Goal: Task Accomplishment & Management: Use online tool/utility

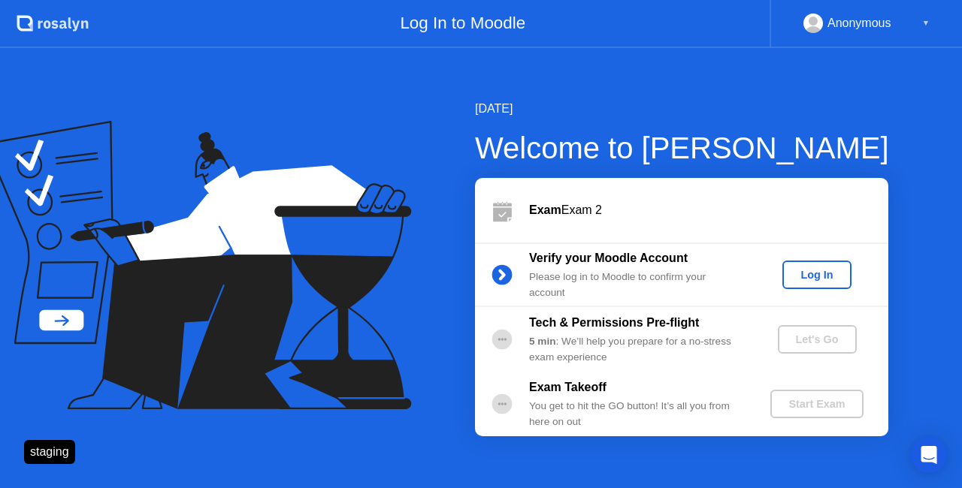
click at [830, 269] on div "Log In" at bounding box center [816, 275] width 56 height 12
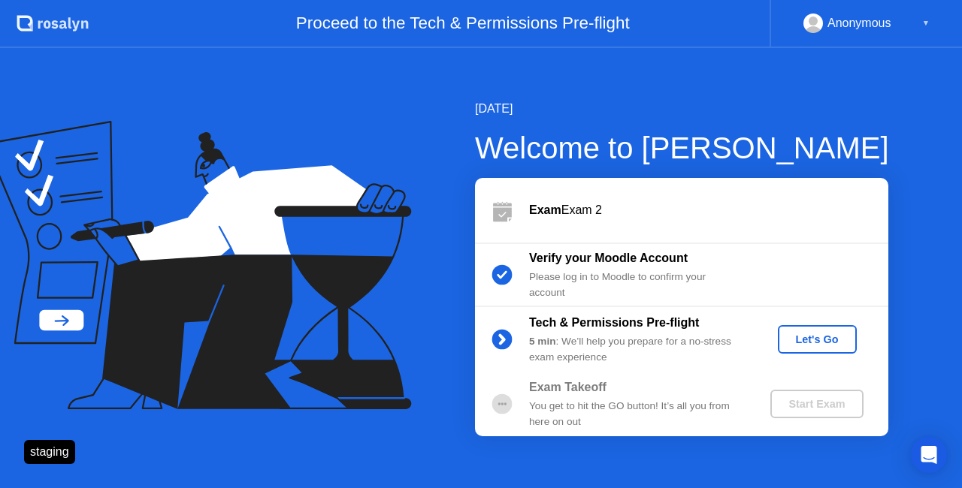
click at [806, 337] on div "Let's Go" at bounding box center [817, 340] width 67 height 12
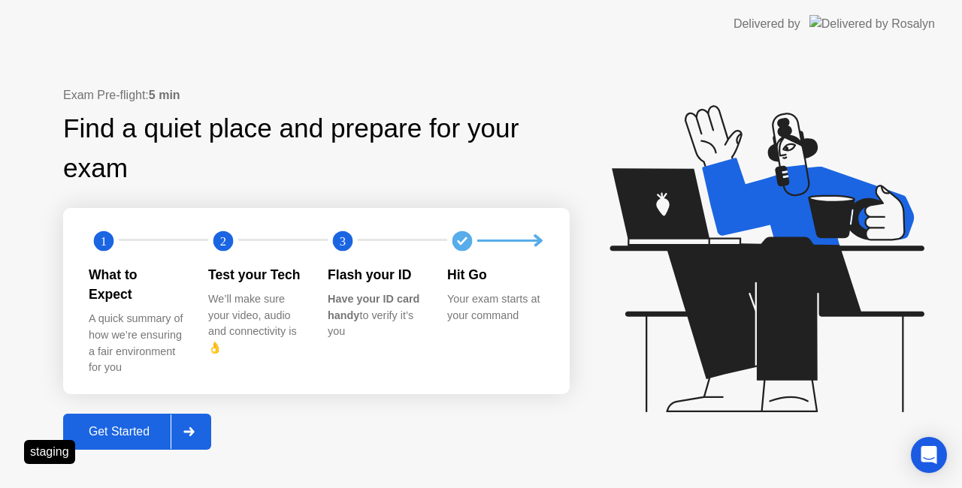
click at [116, 425] on div "Get Started" at bounding box center [119, 432] width 103 height 14
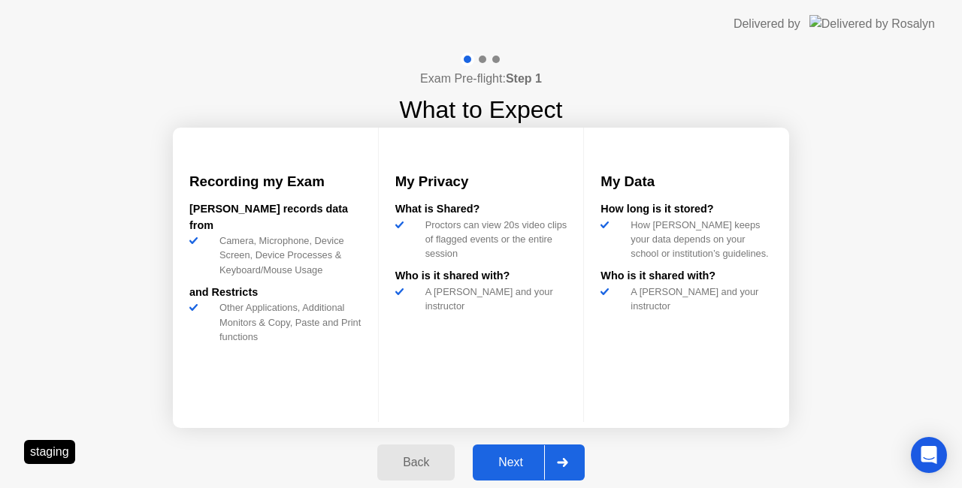
click at [518, 467] on div "Next" at bounding box center [510, 463] width 67 height 14
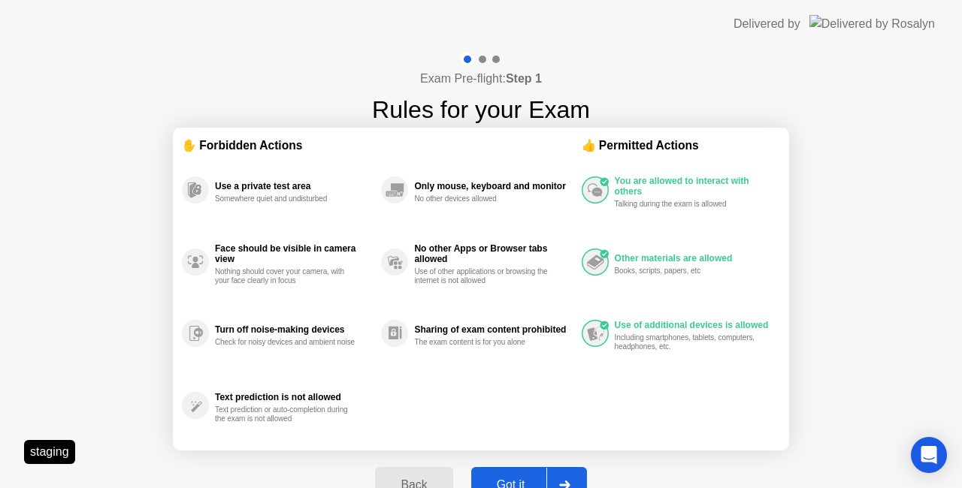
click at [518, 479] on div "Got it" at bounding box center [511, 486] width 71 height 14
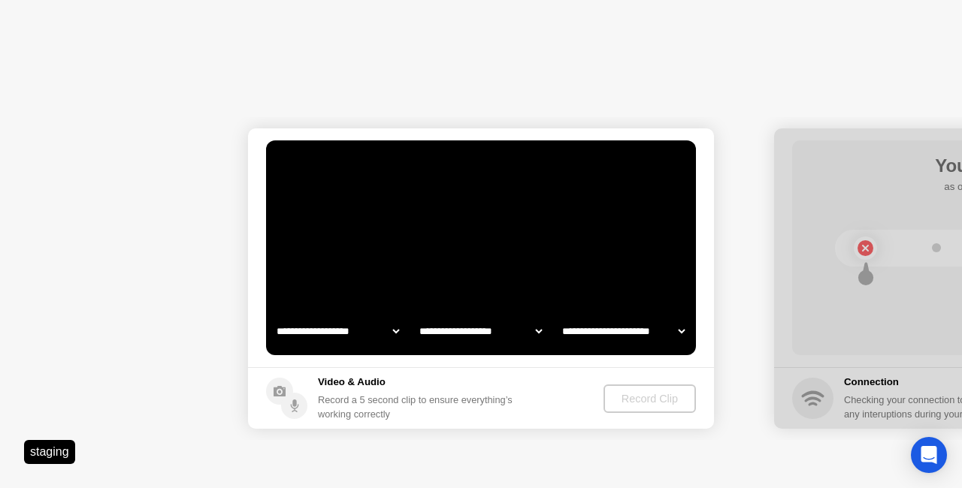
select select "**********"
select select "*******"
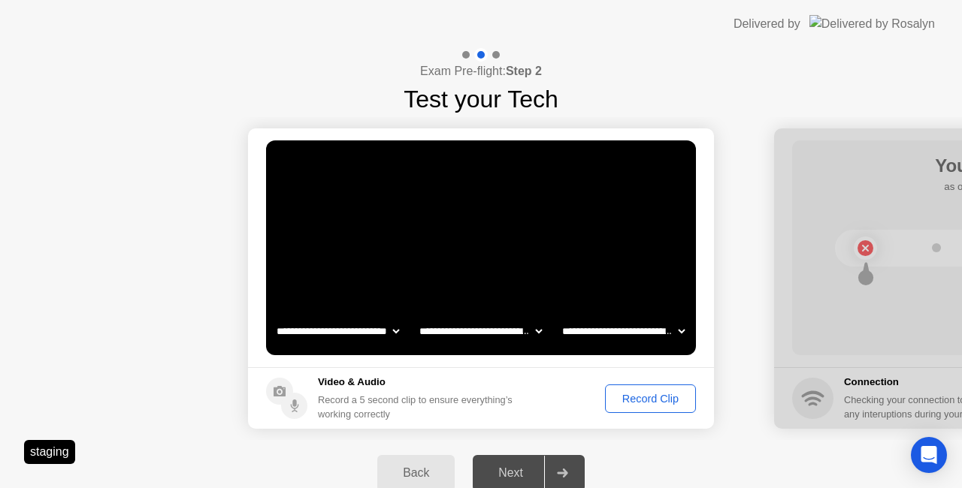
click at [651, 405] on div "Record Clip" at bounding box center [650, 399] width 80 height 12
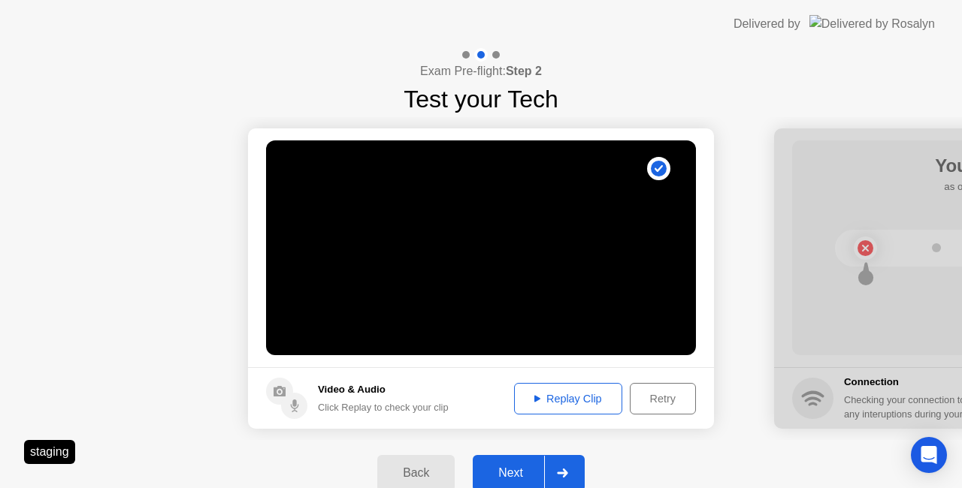
click at [519, 470] on div "Next" at bounding box center [510, 474] width 67 height 14
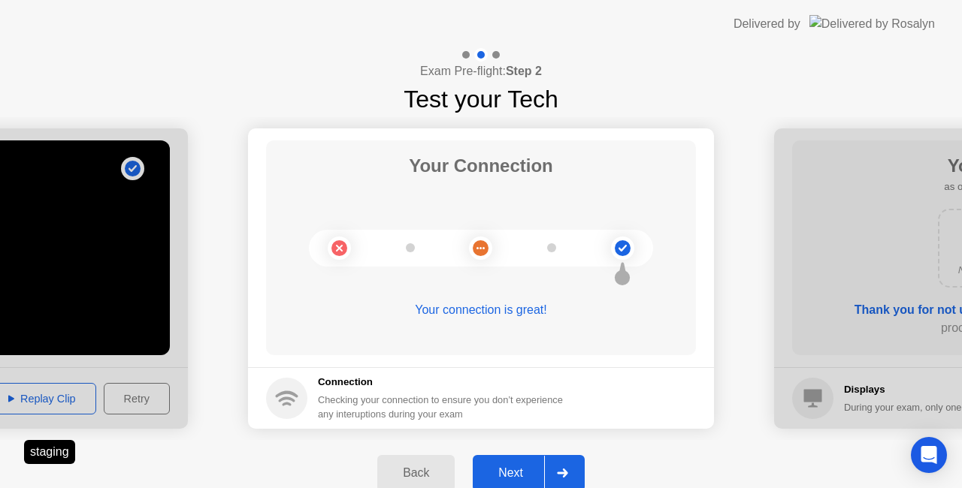
click at [525, 467] on div "Next" at bounding box center [510, 474] width 67 height 14
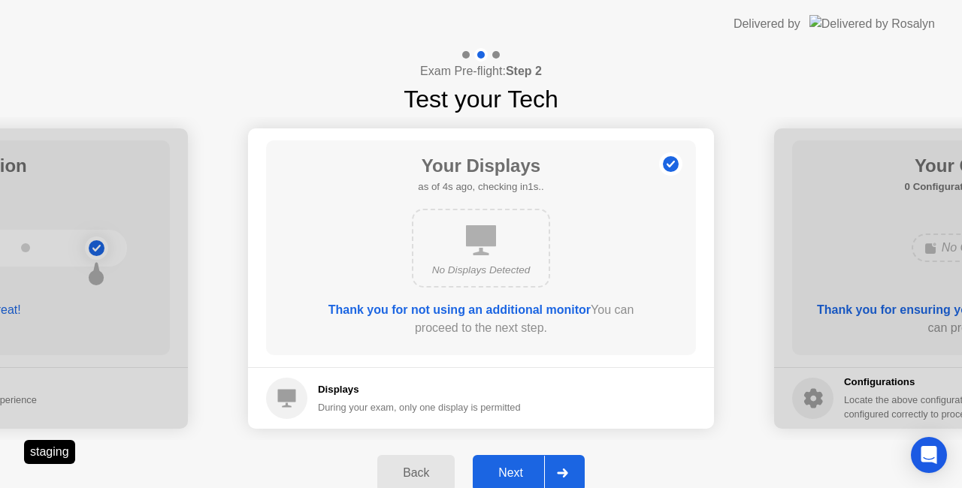
click at [550, 470] on div at bounding box center [562, 473] width 36 height 35
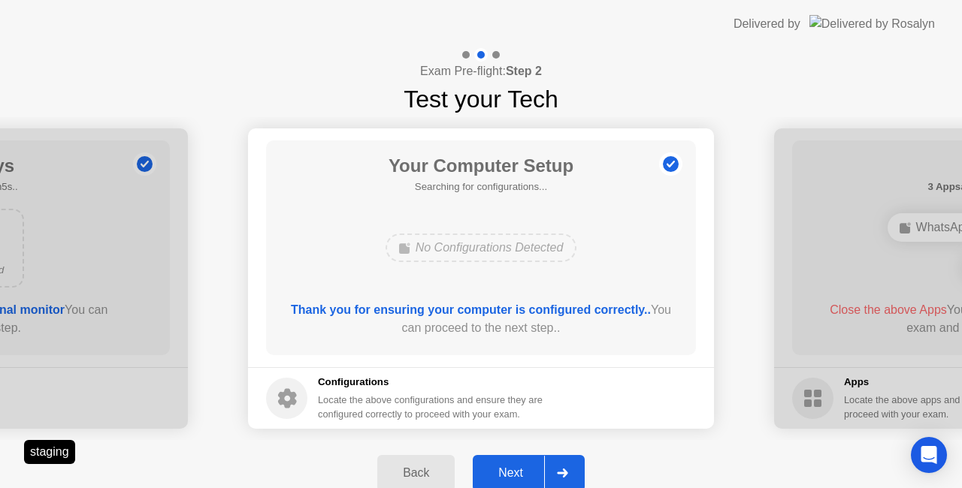
click at [550, 470] on div at bounding box center [562, 473] width 36 height 35
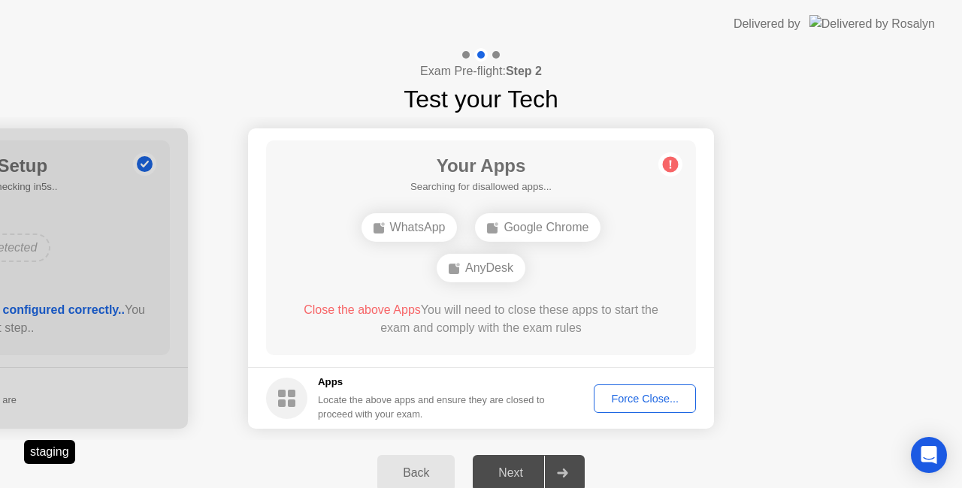
click at [646, 398] on div "Force Close..." at bounding box center [645, 399] width 92 height 12
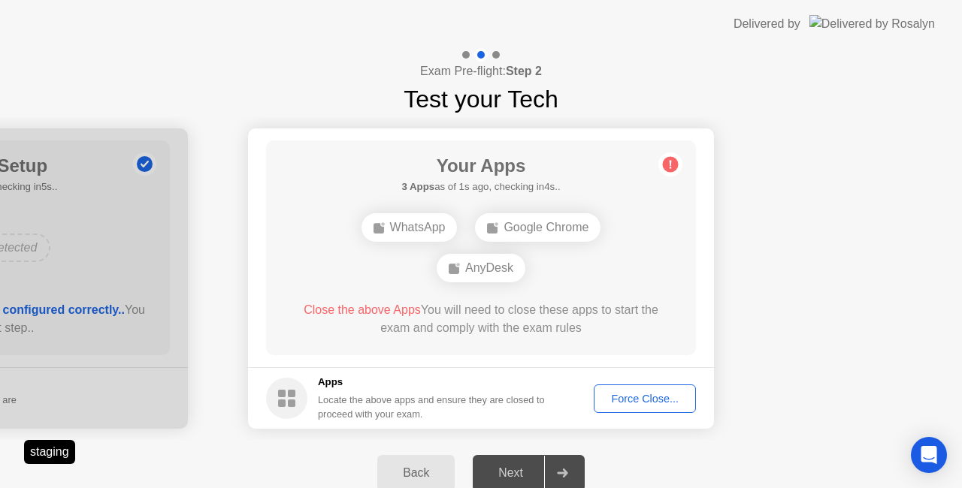
click at [635, 397] on div "Force Close..." at bounding box center [645, 399] width 92 height 12
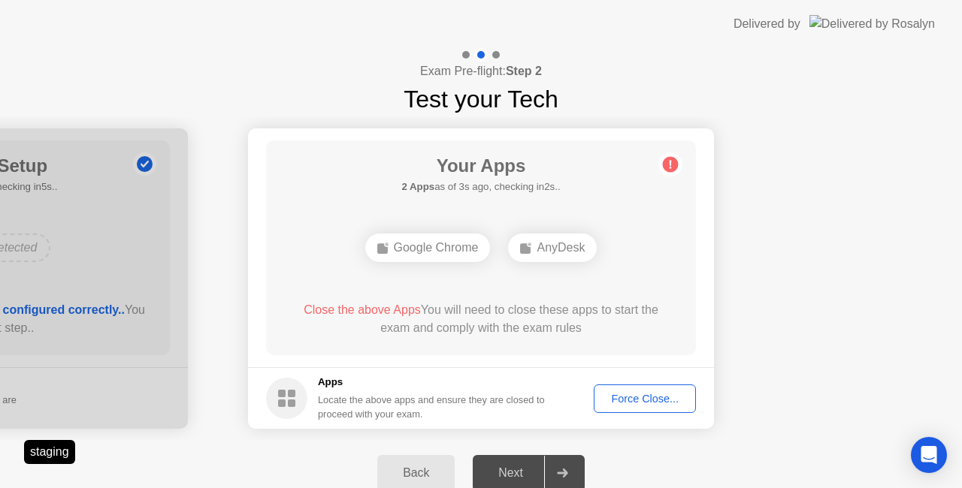
click at [621, 398] on div "Force Close..." at bounding box center [645, 399] width 92 height 12
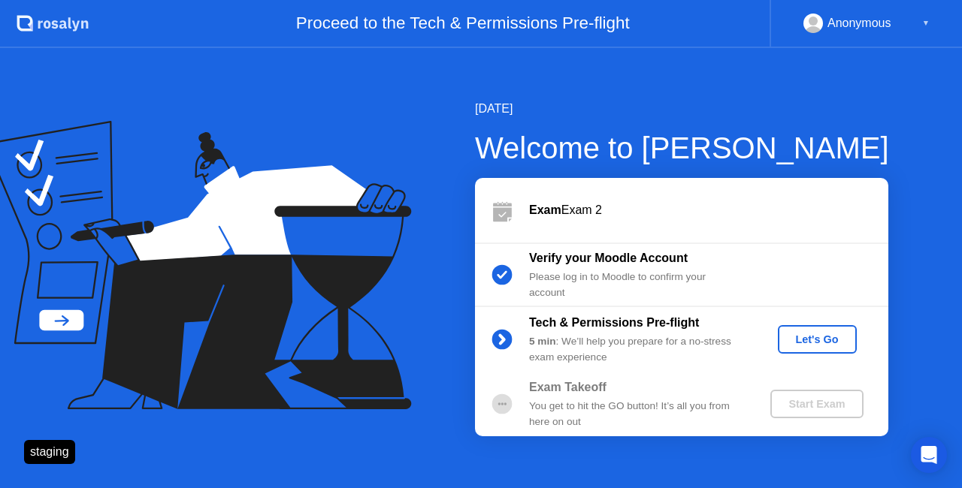
click at [779, 336] on div "Let's Go" at bounding box center [816, 339] width 143 height 29
click at [782, 335] on button "Let's Go" at bounding box center [817, 339] width 79 height 29
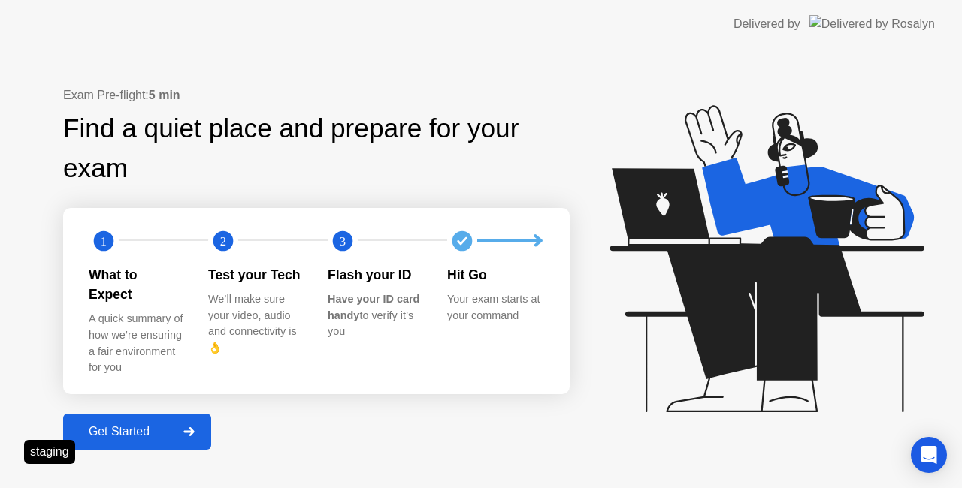
click at [119, 427] on div "Get Started" at bounding box center [119, 432] width 103 height 14
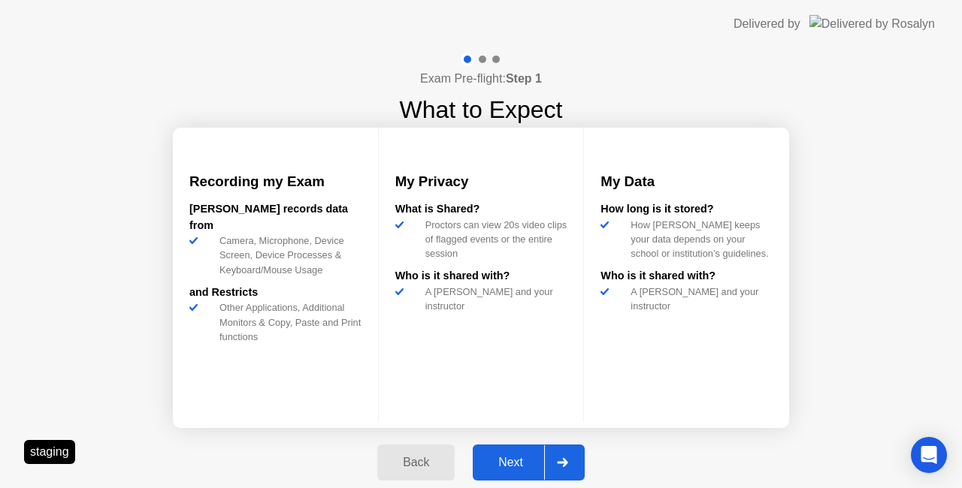
click at [555, 464] on div at bounding box center [562, 463] width 36 height 35
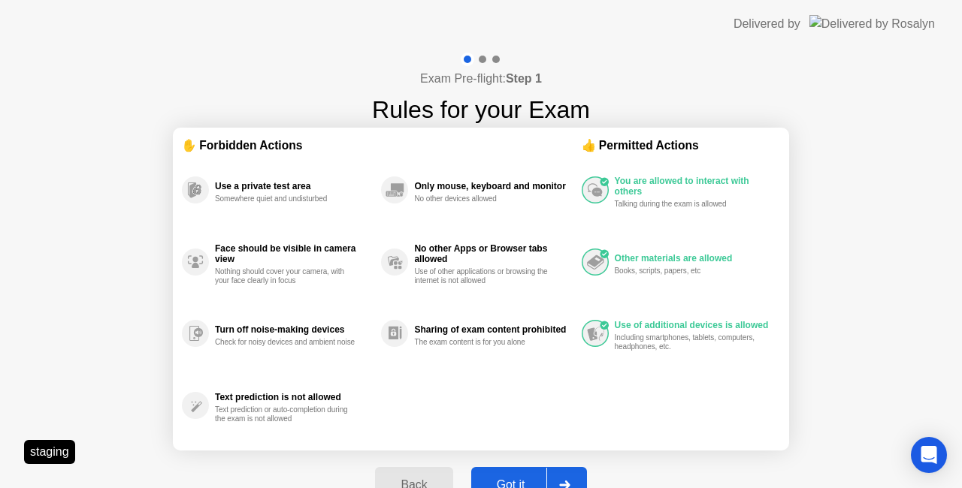
click at [544, 475] on button "Got it" at bounding box center [529, 485] width 116 height 36
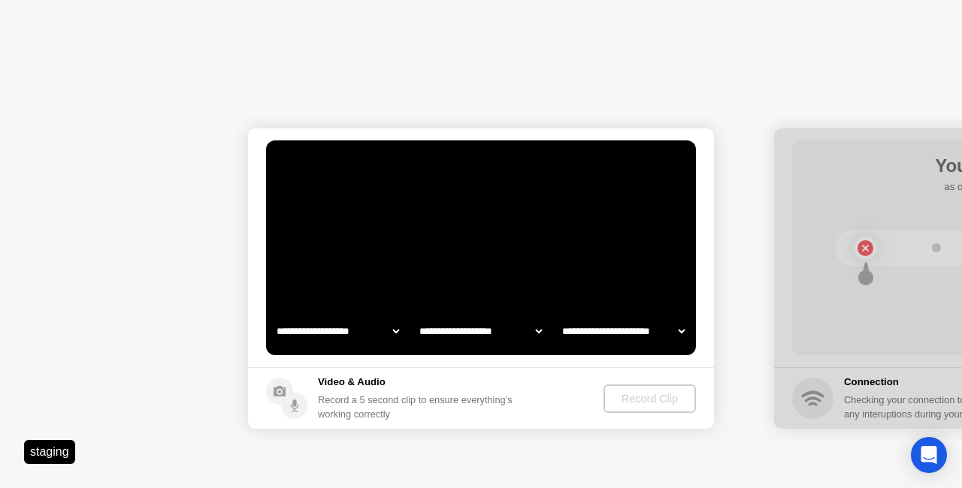
select select "**********"
select select "*******"
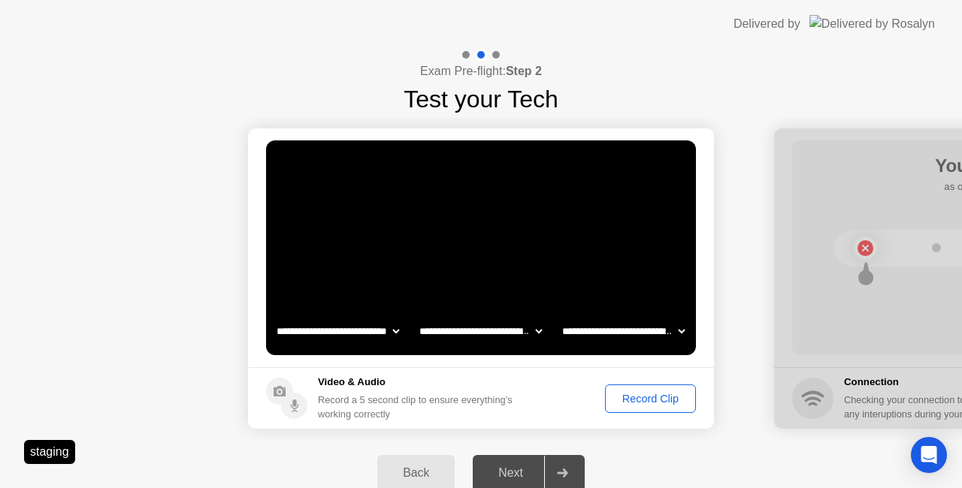
click at [639, 400] on div "Record Clip" at bounding box center [650, 399] width 80 height 12
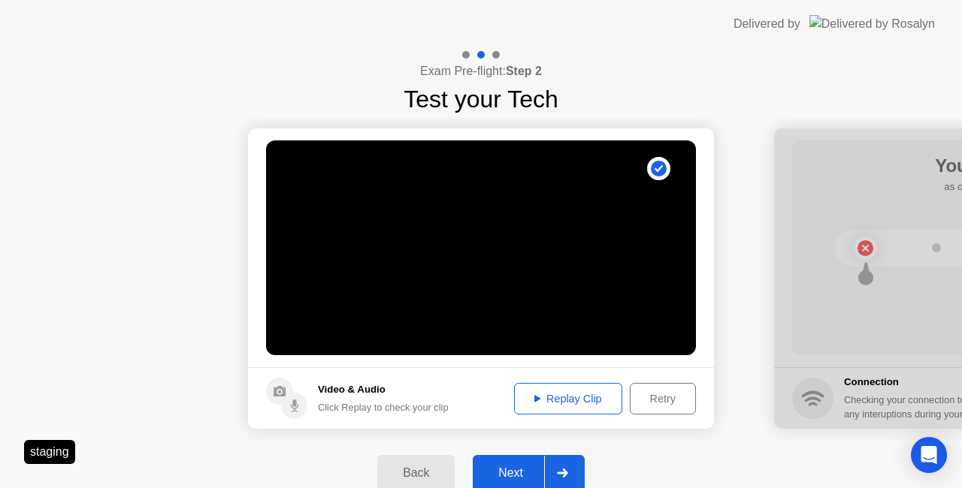
click at [546, 469] on div at bounding box center [562, 473] width 36 height 35
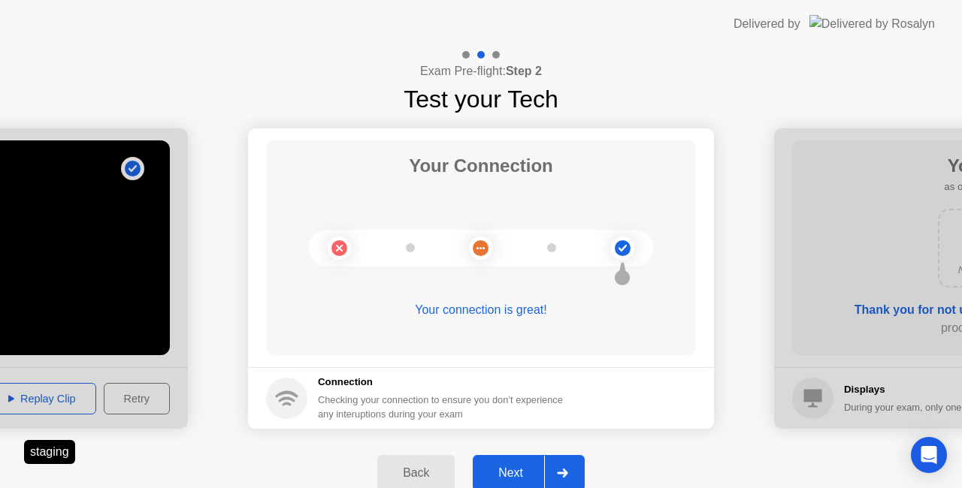
click at [534, 472] on div "Next" at bounding box center [510, 474] width 67 height 14
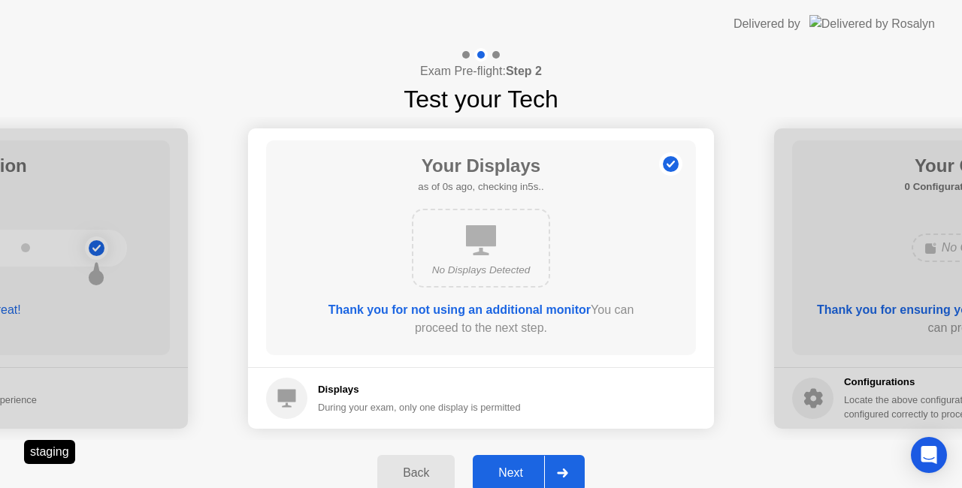
click at [534, 472] on div "Next" at bounding box center [510, 474] width 67 height 14
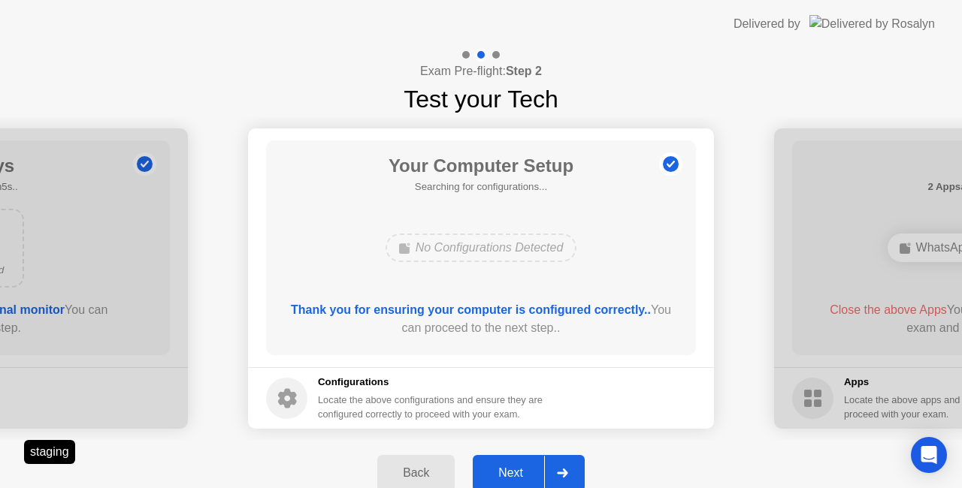
click at [534, 472] on div "Next" at bounding box center [510, 474] width 67 height 14
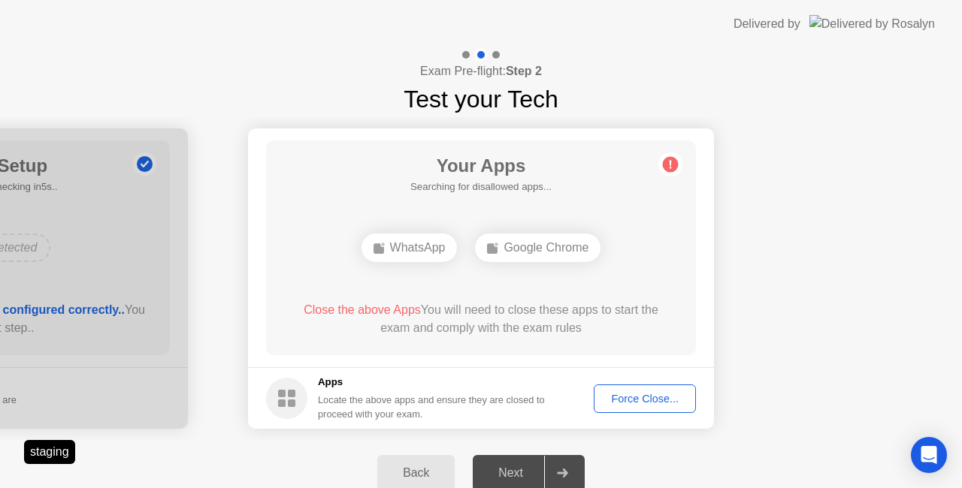
click at [613, 409] on button "Force Close..." at bounding box center [645, 399] width 102 height 29
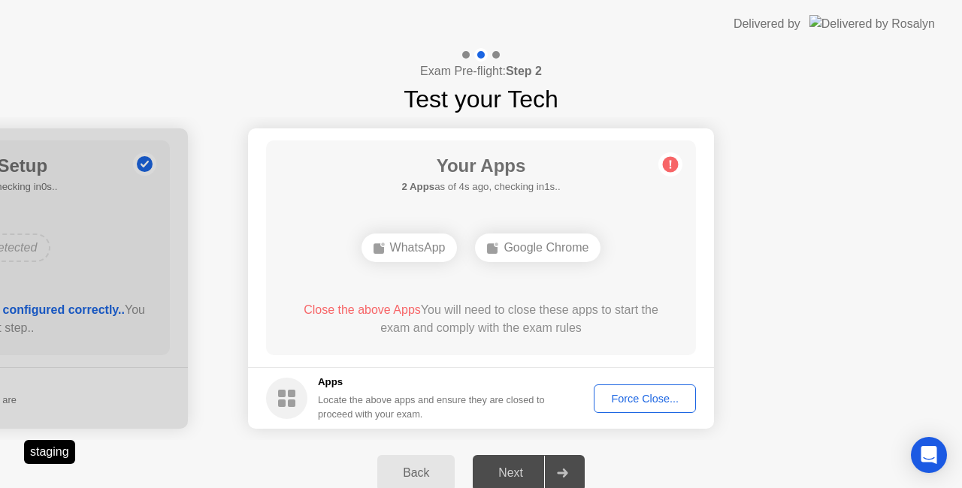
click at [621, 397] on div "Force Close..." at bounding box center [645, 399] width 92 height 12
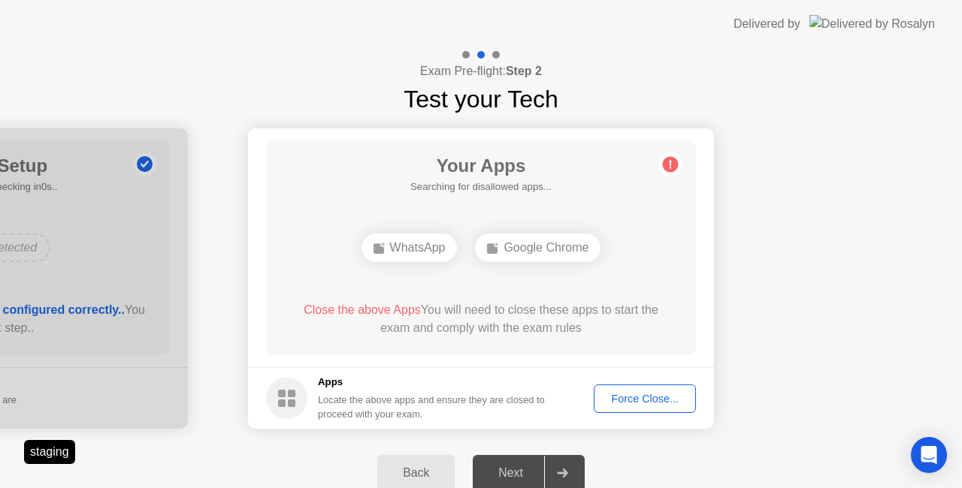
click at [627, 397] on div "Force Close..." at bounding box center [645, 399] width 92 height 12
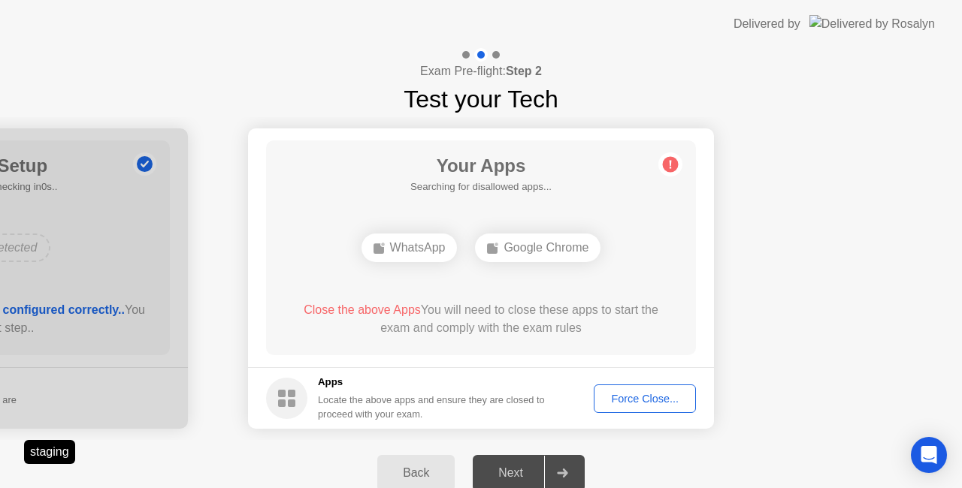
click at [618, 400] on div "Force Close..." at bounding box center [645, 399] width 92 height 12
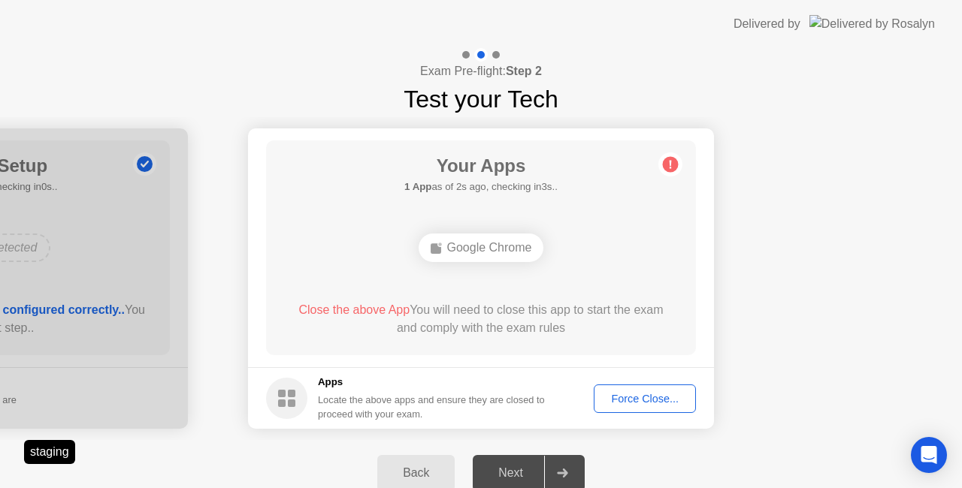
click at [633, 401] on div "Force Close..." at bounding box center [645, 399] width 92 height 12
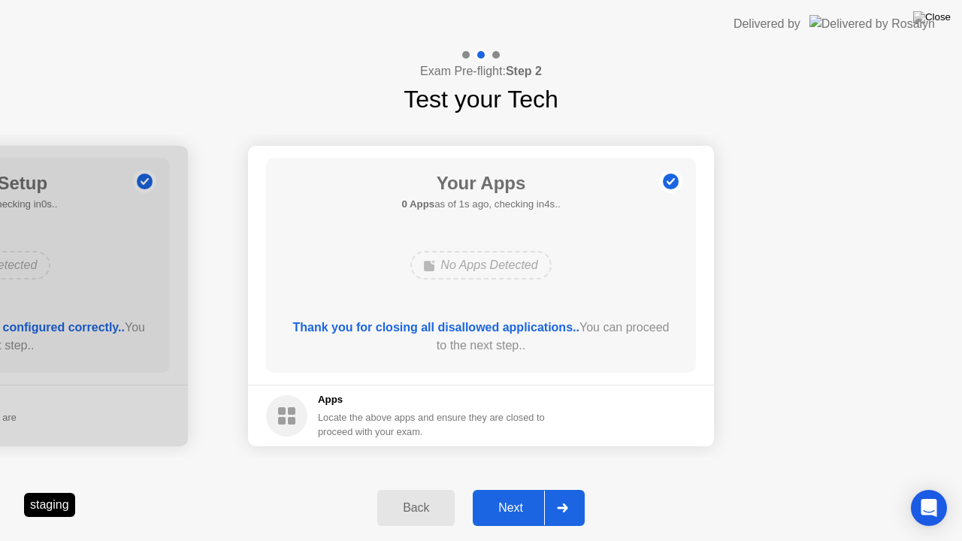
drag, startPoint x: 531, startPoint y: 532, endPoint x: 529, endPoint y: 522, distance: 10.6
click at [531, 488] on div "Back Next" at bounding box center [481, 508] width 962 height 66
click at [526, 488] on div "Next" at bounding box center [510, 508] width 67 height 14
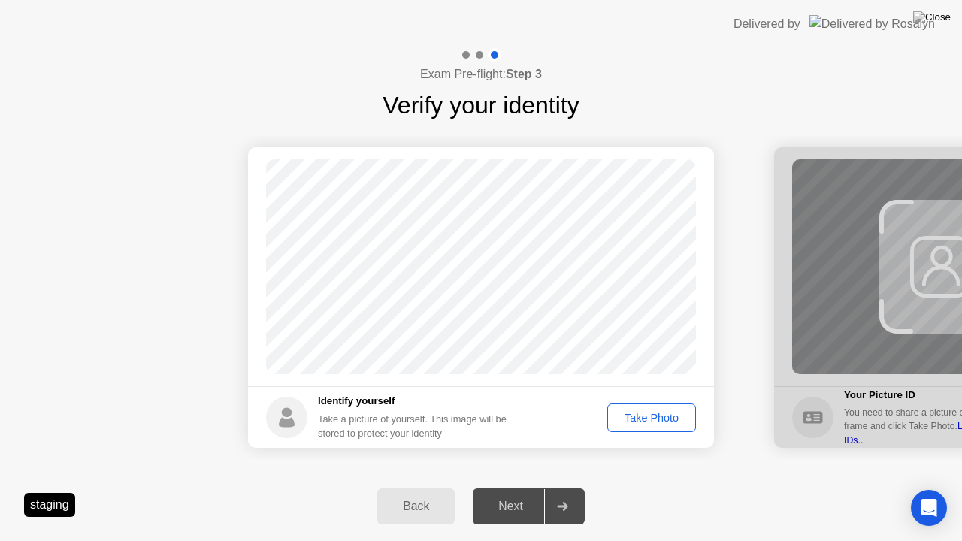
click at [624, 416] on div "Take Photo" at bounding box center [651, 418] width 78 height 12
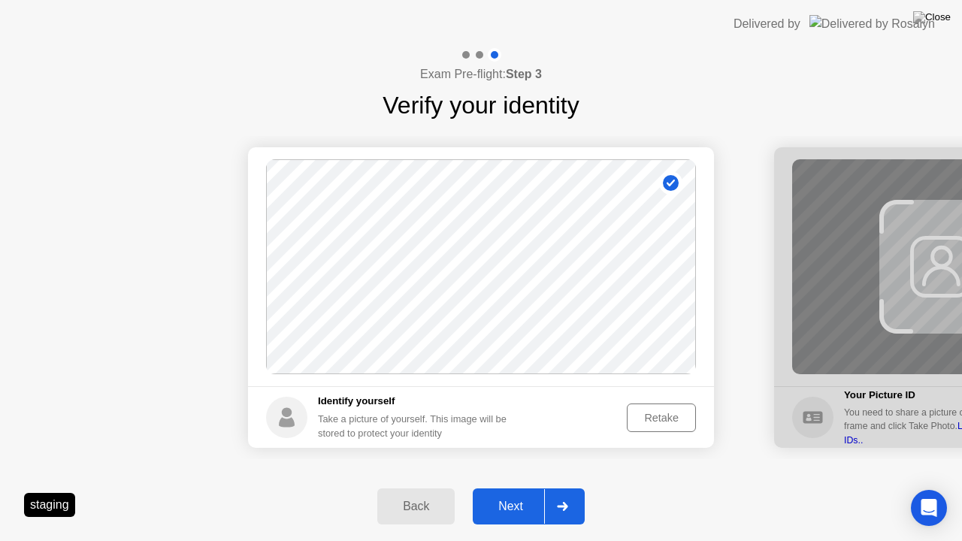
click at [565, 488] on icon at bounding box center [562, 506] width 11 height 9
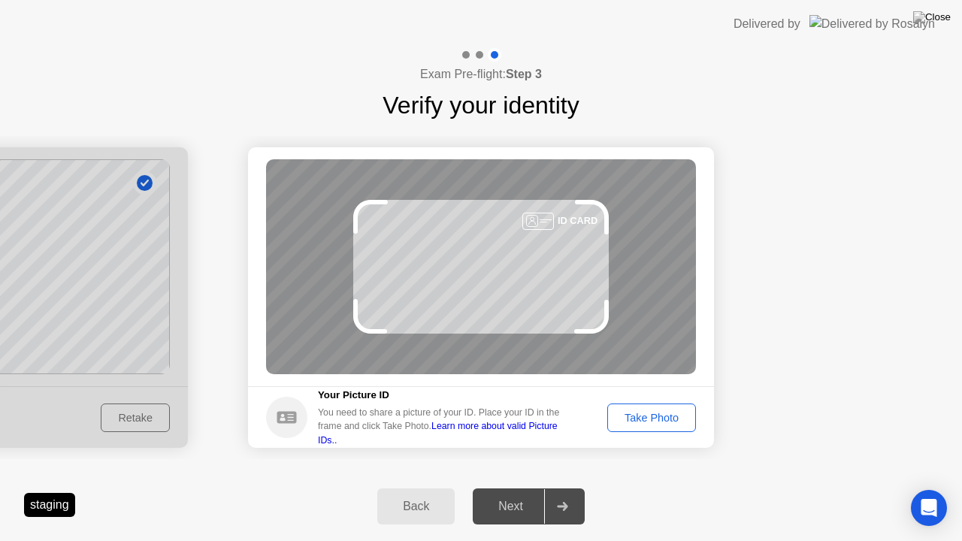
click at [649, 418] on div "Take Photo" at bounding box center [651, 418] width 78 height 12
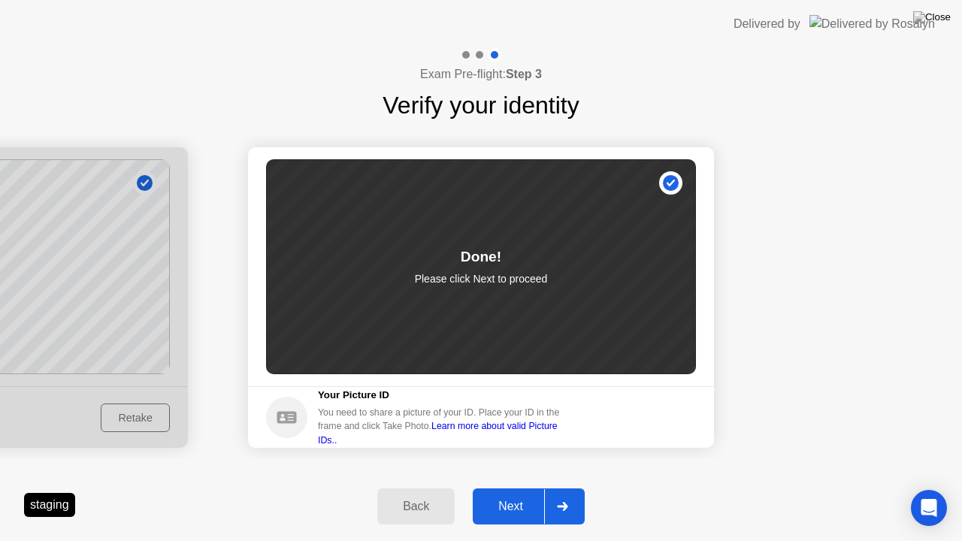
click at [519, 488] on div "Next" at bounding box center [510, 507] width 67 height 14
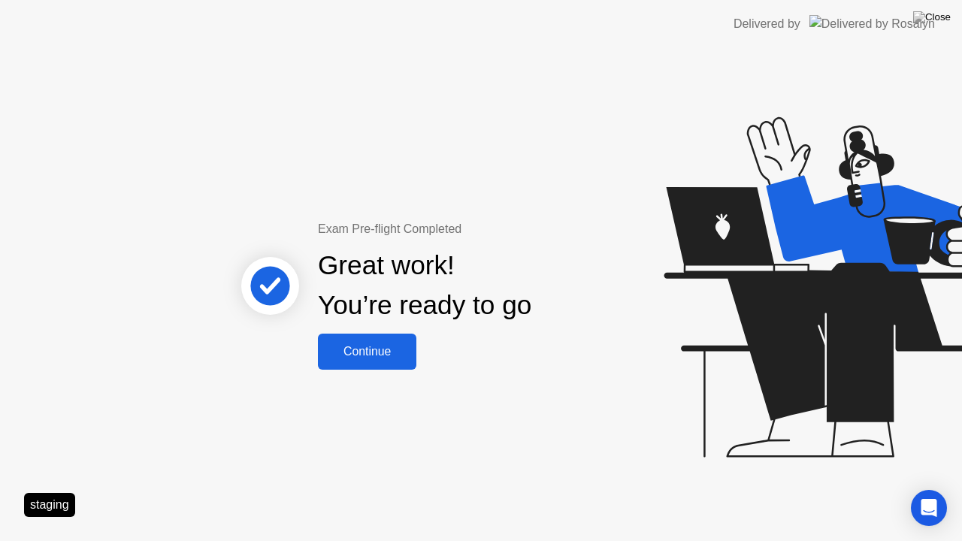
click at [385, 355] on div "Continue" at bounding box center [366, 352] width 89 height 14
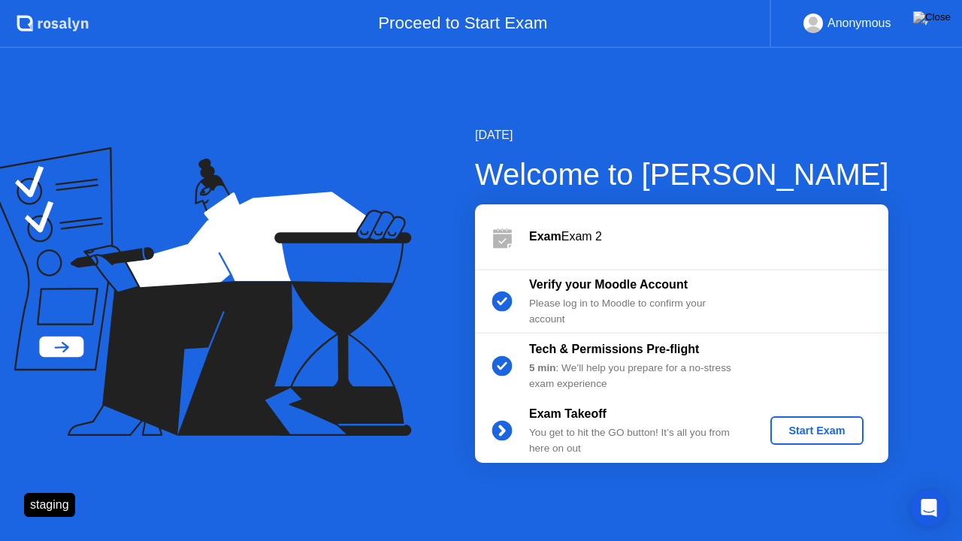
click at [797, 428] on div "Start Exam" at bounding box center [816, 431] width 80 height 12
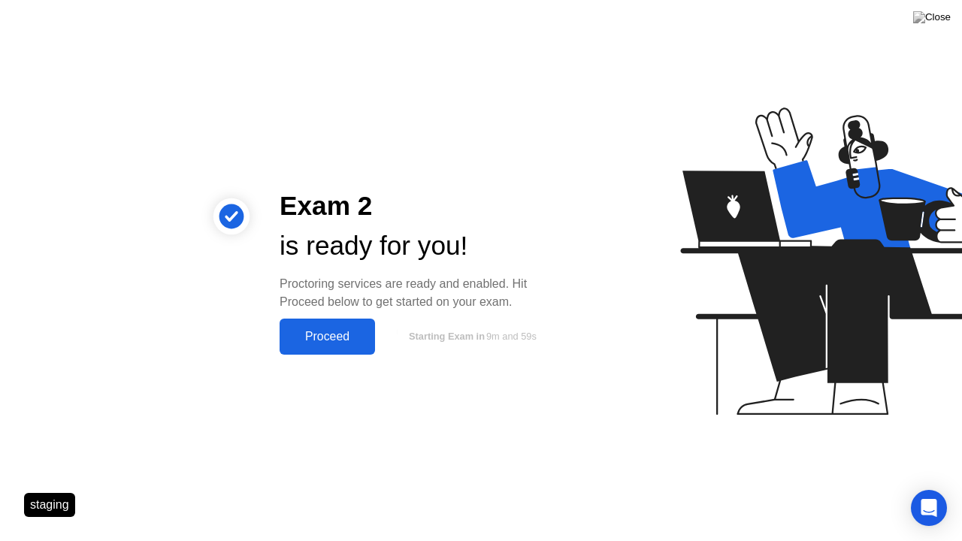
click at [325, 338] on div "Proceed" at bounding box center [327, 337] width 86 height 14
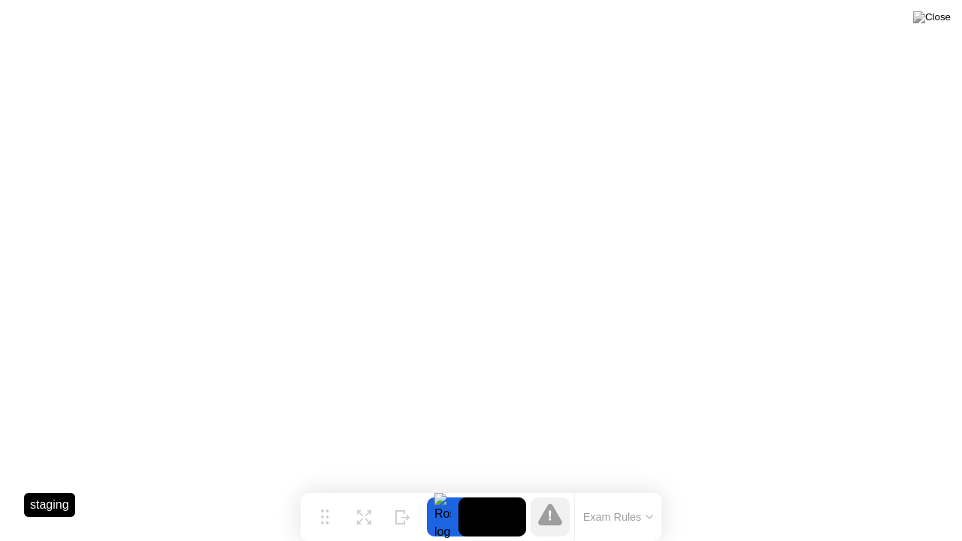
click at [641, 488] on button "Exam Rules" at bounding box center [619, 517] width 80 height 14
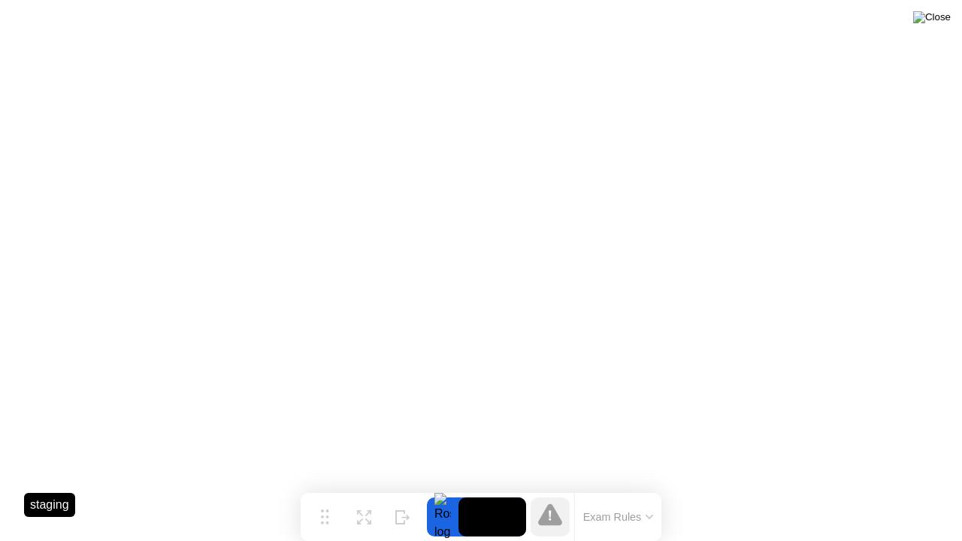
click at [942, 23] on img at bounding box center [932, 17] width 38 height 12
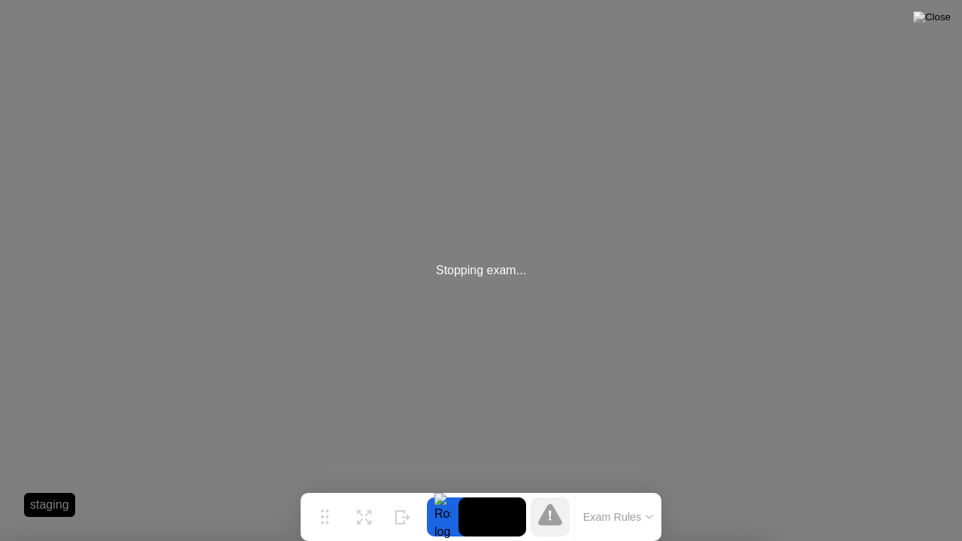
drag, startPoint x: 514, startPoint y: 292, endPoint x: 453, endPoint y: 358, distance: 89.9
